Goal: Task Accomplishment & Management: Use online tool/utility

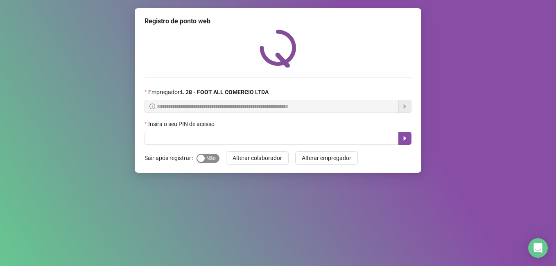
click at [207, 156] on span "Sim Não" at bounding box center [207, 158] width 23 height 9
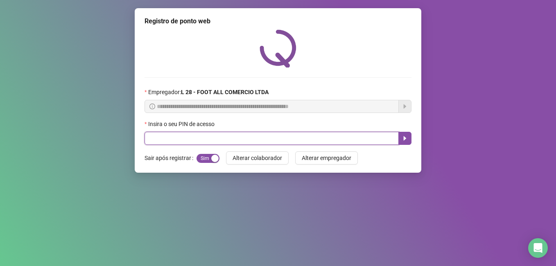
click at [211, 137] on input "text" at bounding box center [271, 138] width 254 height 13
type input "*****"
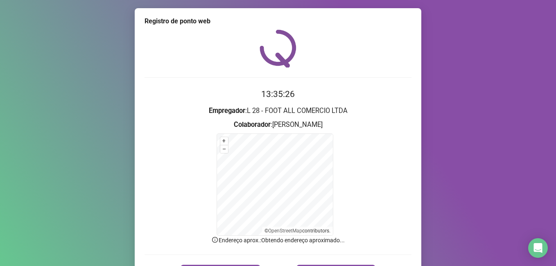
scroll to position [51, 0]
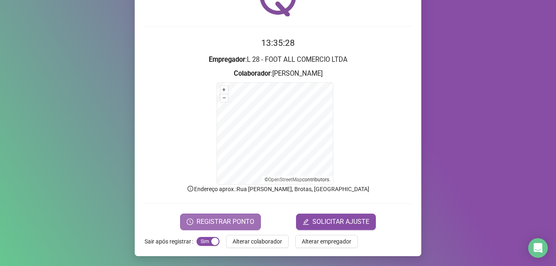
click at [229, 224] on span "REGISTRAR PONTO" at bounding box center [225, 222] width 58 height 10
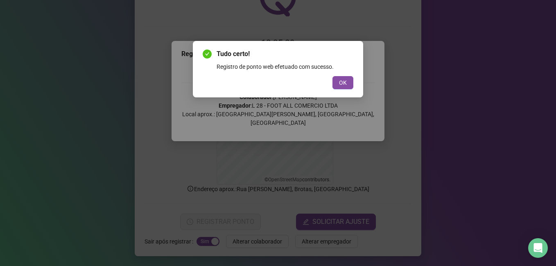
drag, startPoint x: 341, startPoint y: 81, endPoint x: 514, endPoint y: 21, distance: 183.1
click at [341, 80] on span "OK" at bounding box center [343, 82] width 8 height 9
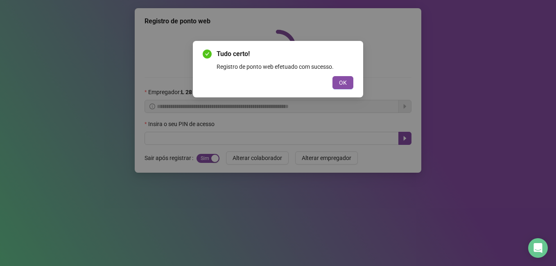
scroll to position [0, 0]
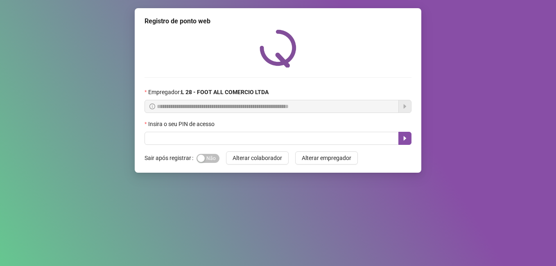
drag, startPoint x: 200, startPoint y: 161, endPoint x: 201, endPoint y: 151, distance: 10.2
click at [201, 159] on div "button" at bounding box center [200, 158] width 7 height 7
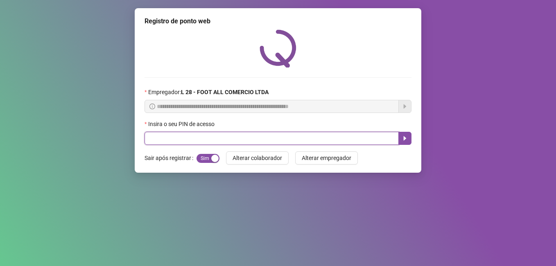
click at [198, 140] on input "text" at bounding box center [271, 138] width 254 height 13
type input "*****"
click at [404, 140] on icon "caret-right" at bounding box center [405, 138] width 3 height 5
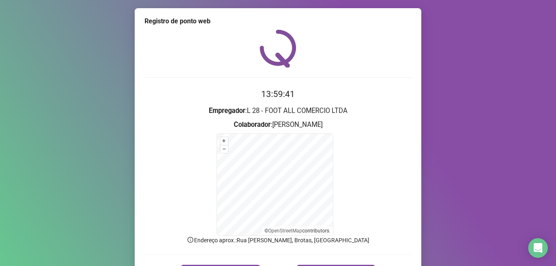
scroll to position [51, 0]
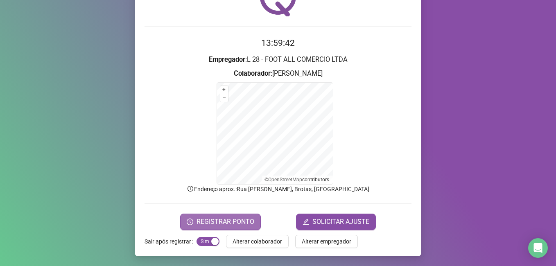
click at [208, 226] on span "REGISTRAR PONTO" at bounding box center [225, 222] width 58 height 10
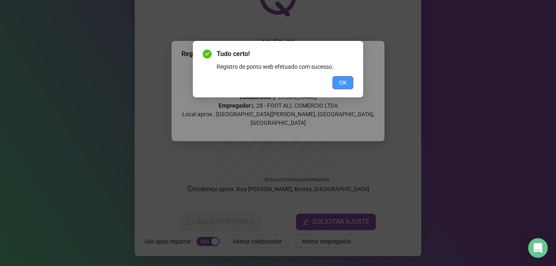
click at [341, 86] on span "OK" at bounding box center [343, 82] width 8 height 9
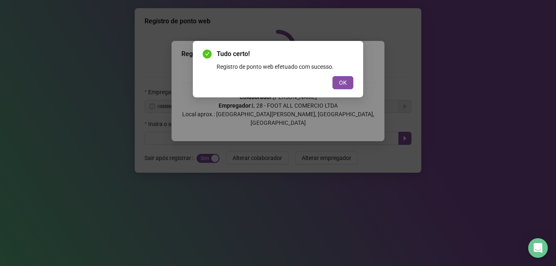
scroll to position [0, 0]
